Goal: Information Seeking & Learning: Learn about a topic

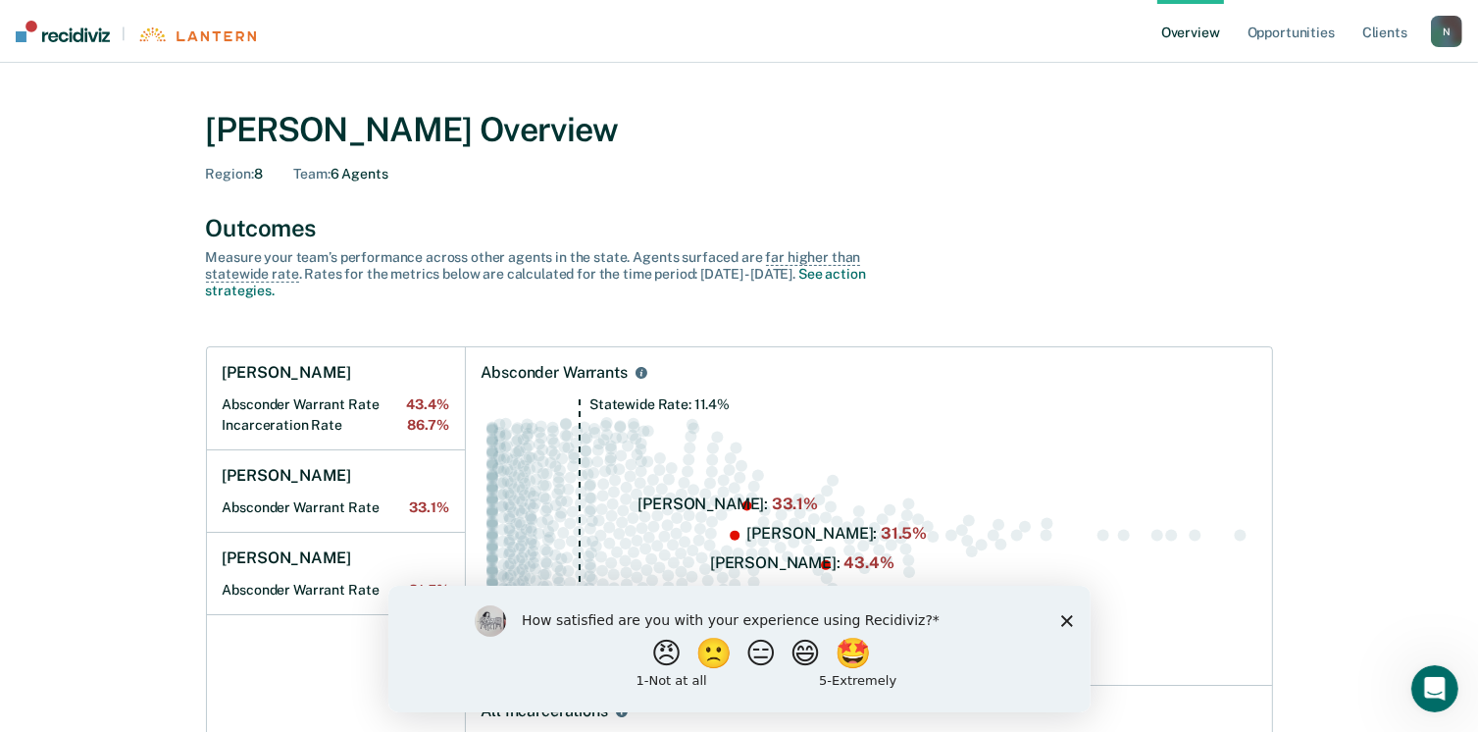
click at [1177, 29] on link "Overview" at bounding box center [1190, 31] width 67 height 63
click at [1310, 46] on link "Opportunities" at bounding box center [1291, 31] width 95 height 63
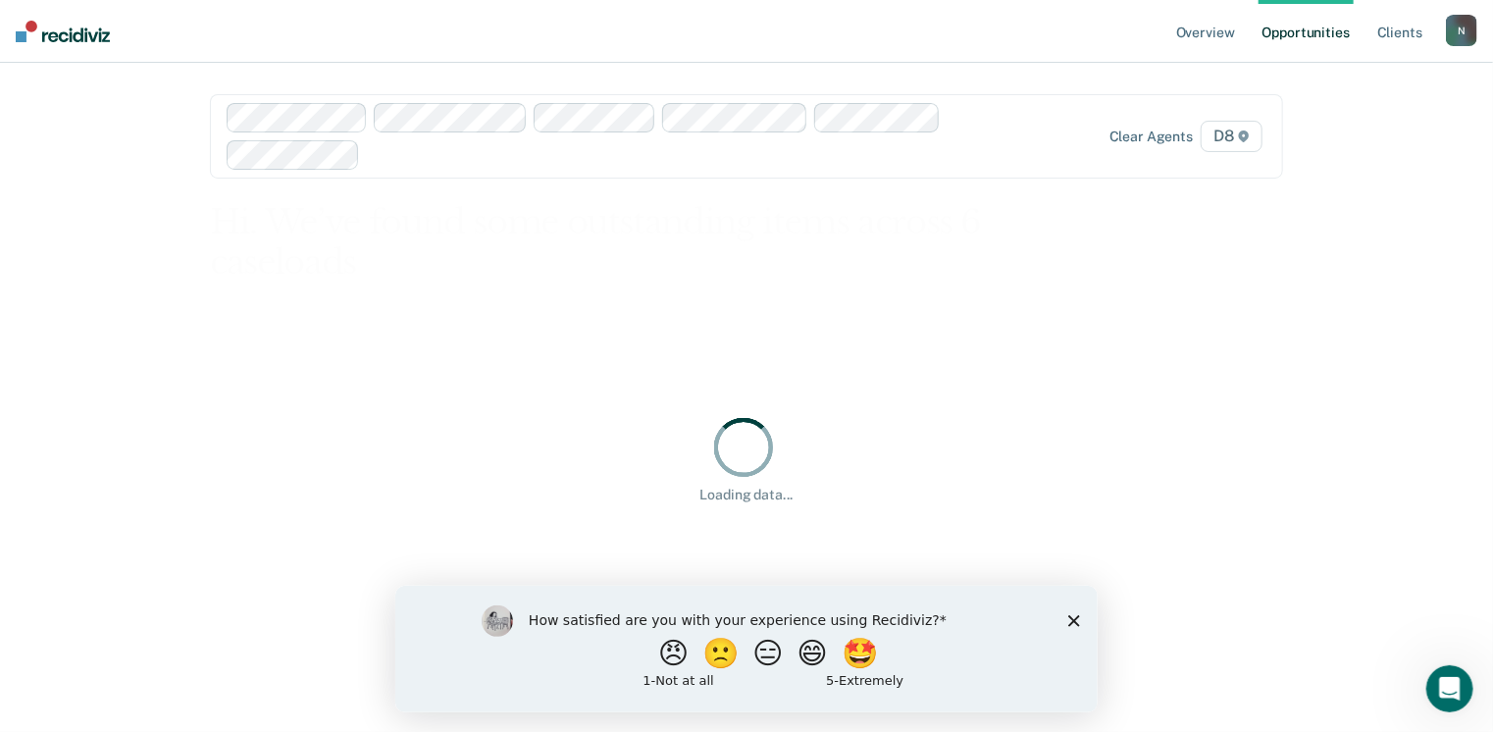
click at [1077, 634] on div "How satisfied are you with your experience using Recidiviz? 😠 🙁 😑 😄 🤩 1 - Not a…" at bounding box center [745, 648] width 702 height 127
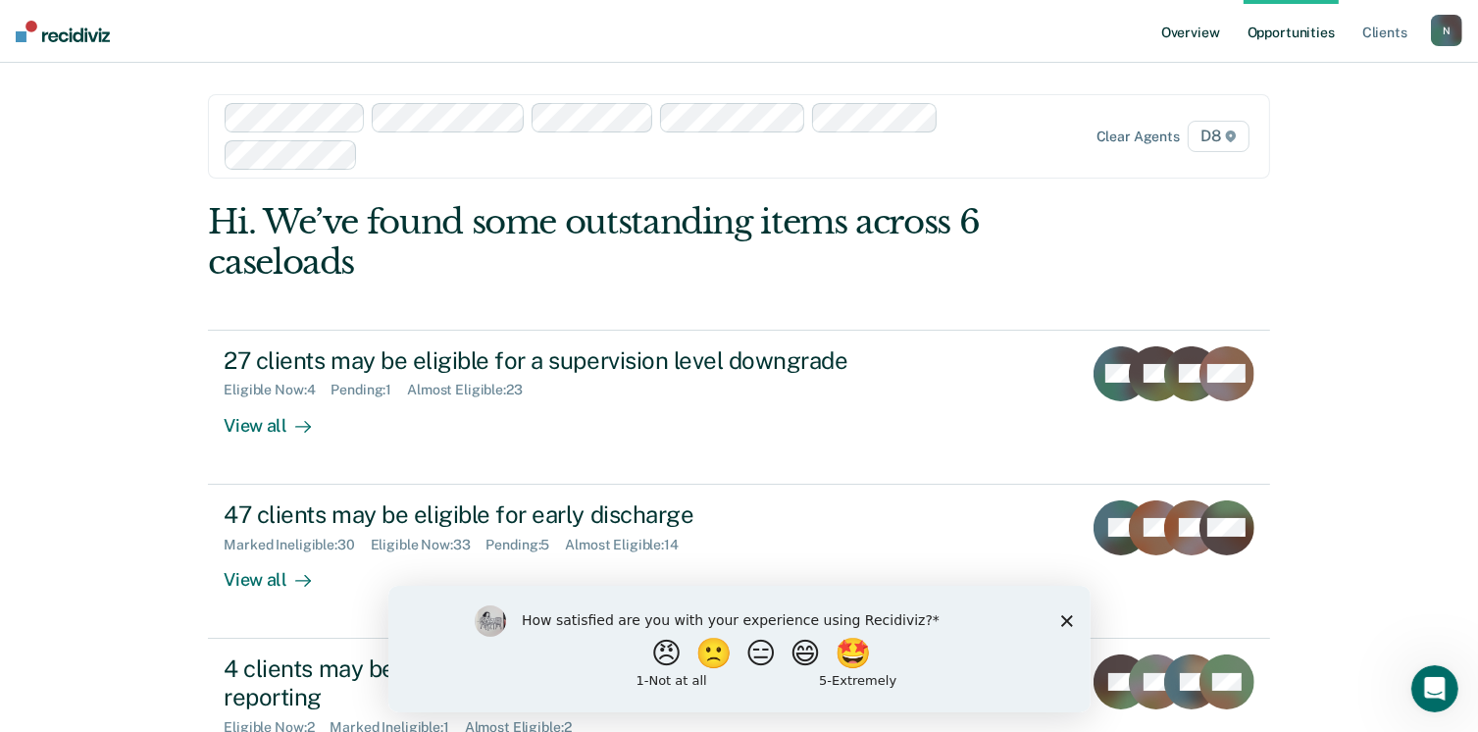
click at [1189, 40] on link "Overview" at bounding box center [1190, 31] width 67 height 63
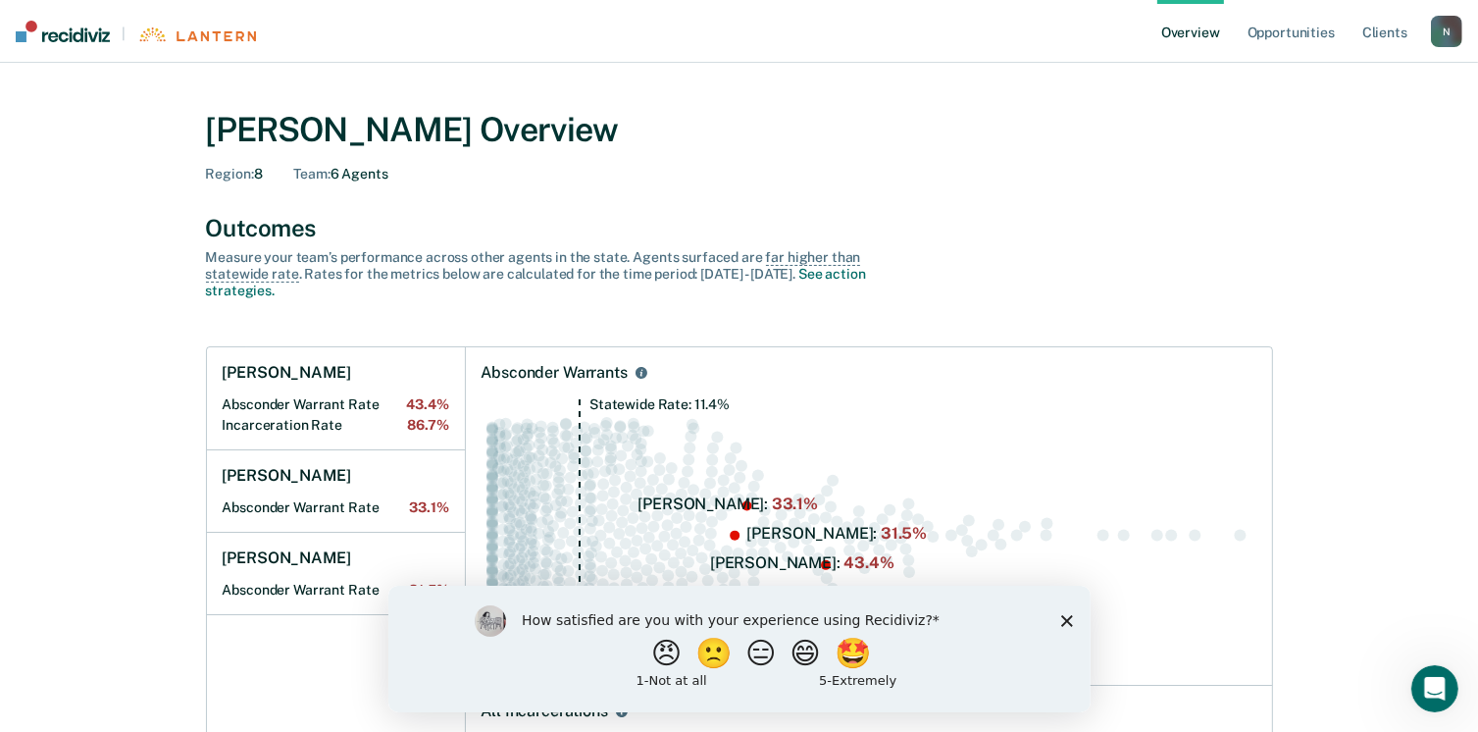
click at [1060, 619] on icon "Close survey" at bounding box center [1066, 620] width 12 height 12
